Goal: Download file/media

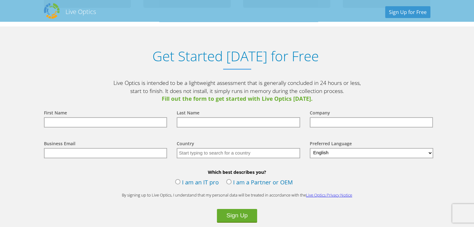
scroll to position [634, 0]
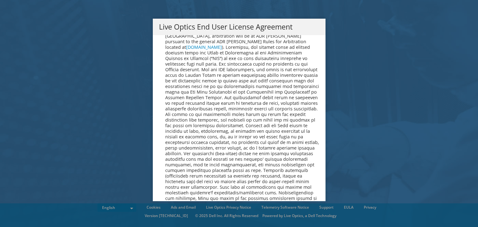
scroll to position [2355, 0]
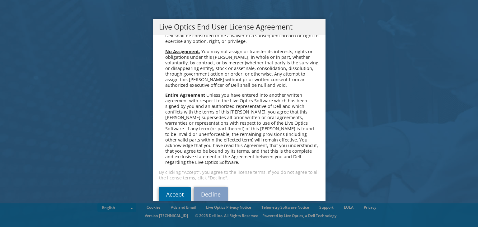
click at [180, 188] on link "Accept" at bounding box center [175, 194] width 32 height 15
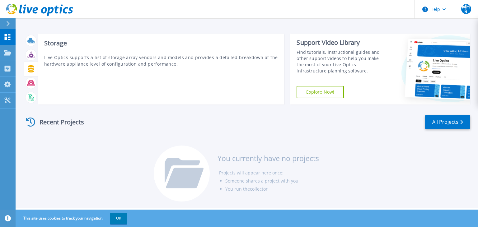
click at [33, 68] on icon at bounding box center [31, 68] width 7 height 7
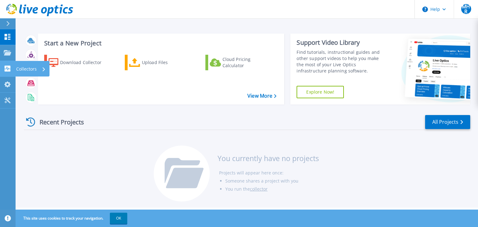
click at [19, 69] on p "Collectors" at bounding box center [26, 69] width 21 height 16
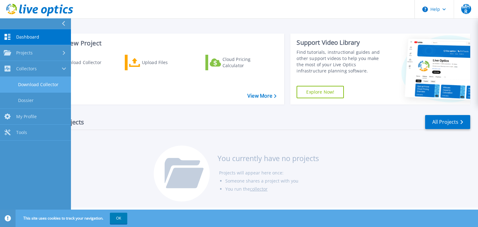
click at [41, 81] on link "Download Collector" at bounding box center [35, 85] width 71 height 16
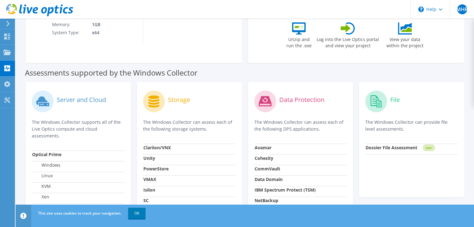
scroll to position [130, 0]
